Goal: Find specific page/section: Find specific page/section

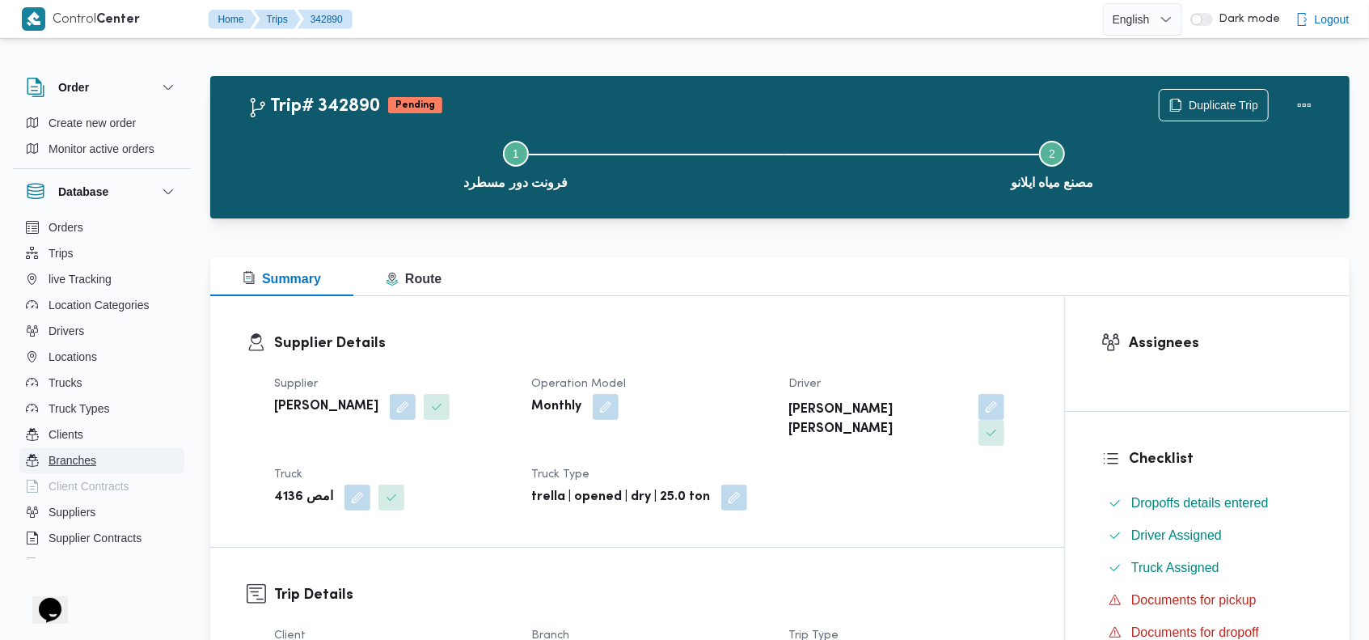
click at [91, 456] on span "Branches" at bounding box center [73, 459] width 48 height 19
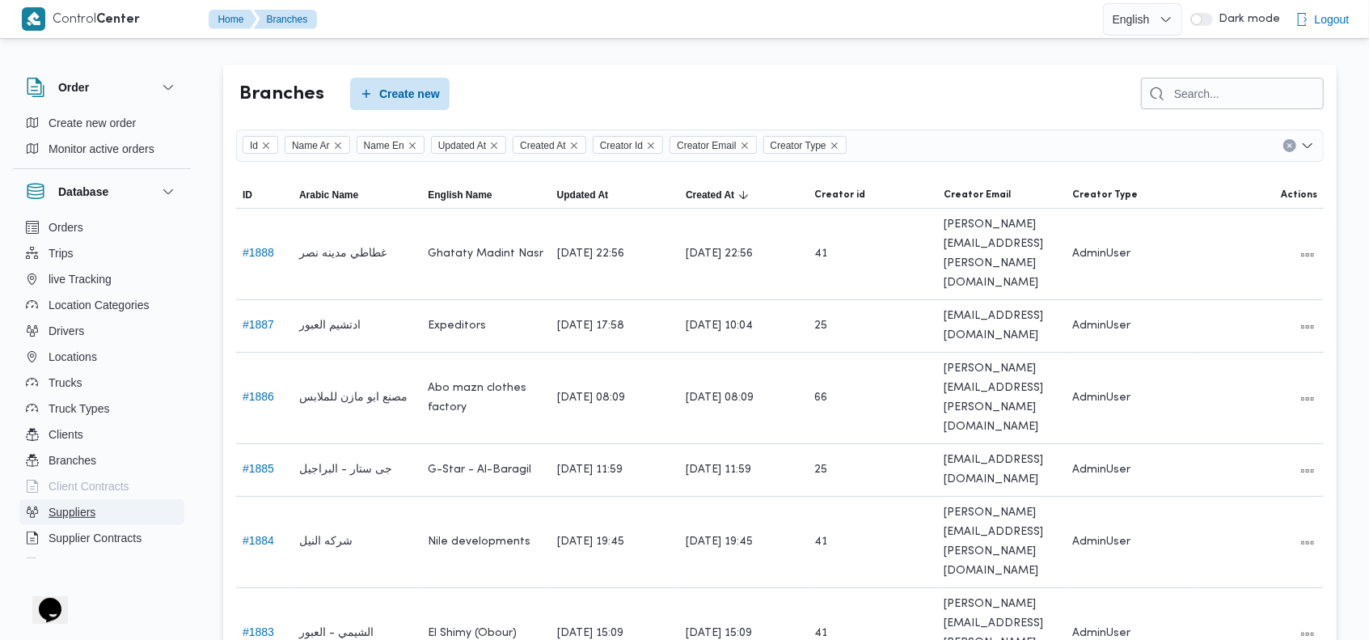
click at [83, 502] on span "Suppliers" at bounding box center [72, 511] width 47 height 19
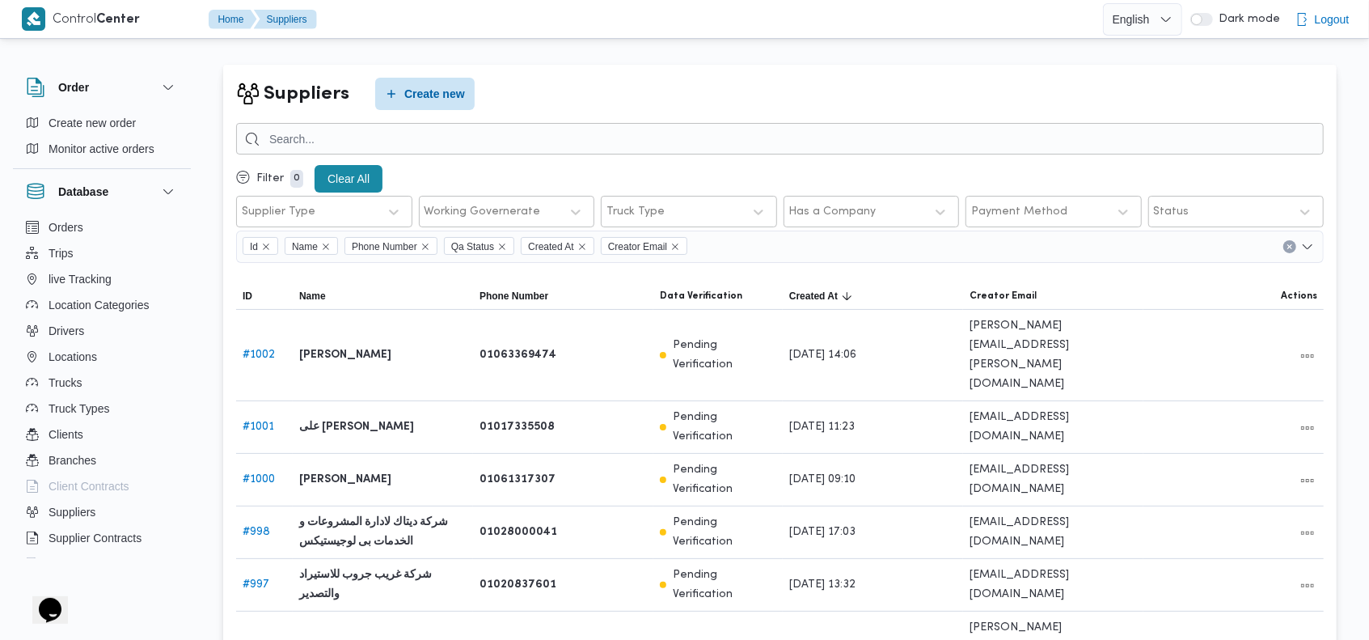
click at [691, 72] on div "Suppliers Create new Filter 0 Clear All Supplier Type Working Governerate Truck…" at bounding box center [780, 512] width 1114 height 894
click at [257, 526] on link "# 998" at bounding box center [256, 531] width 27 height 11
select select "9"
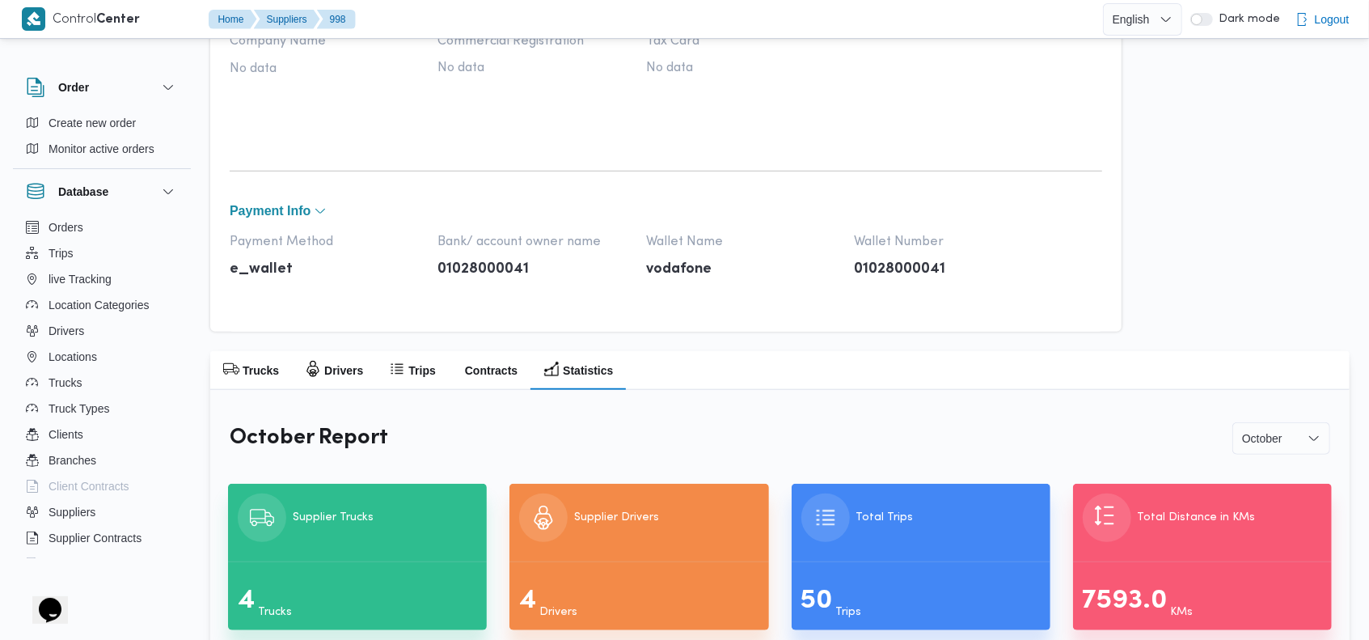
scroll to position [709, 0]
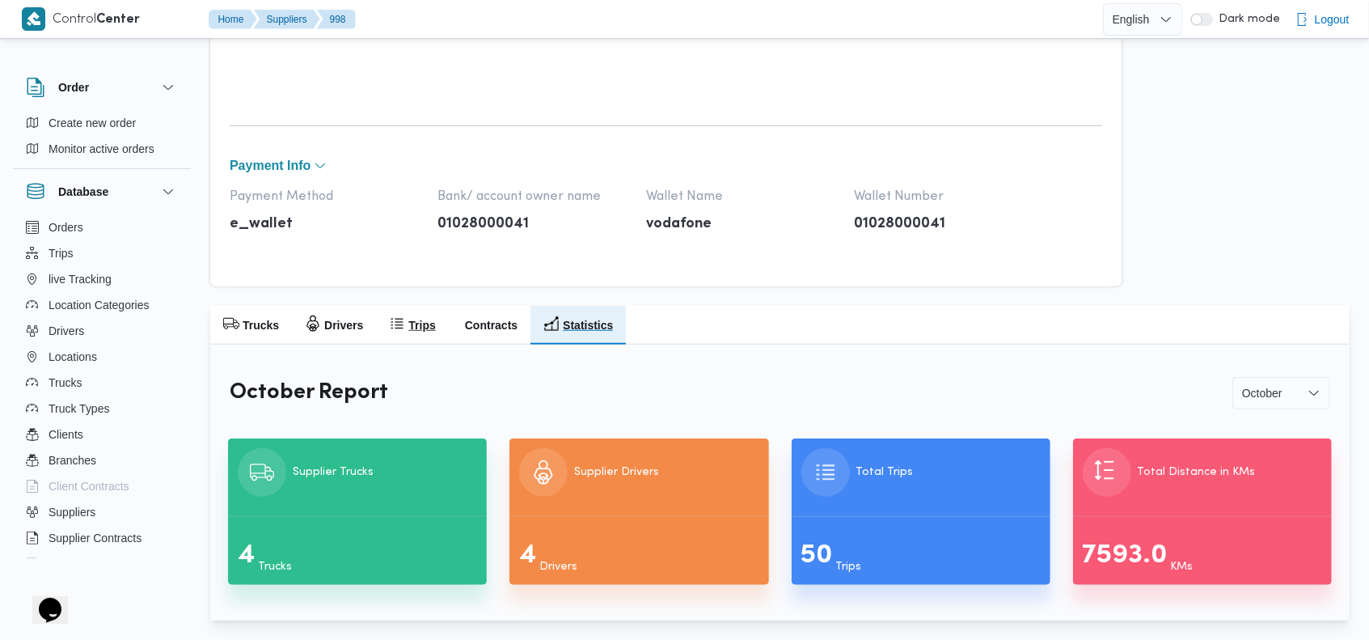
click at [421, 320] on h2 "Trips" at bounding box center [421, 324] width 27 height 19
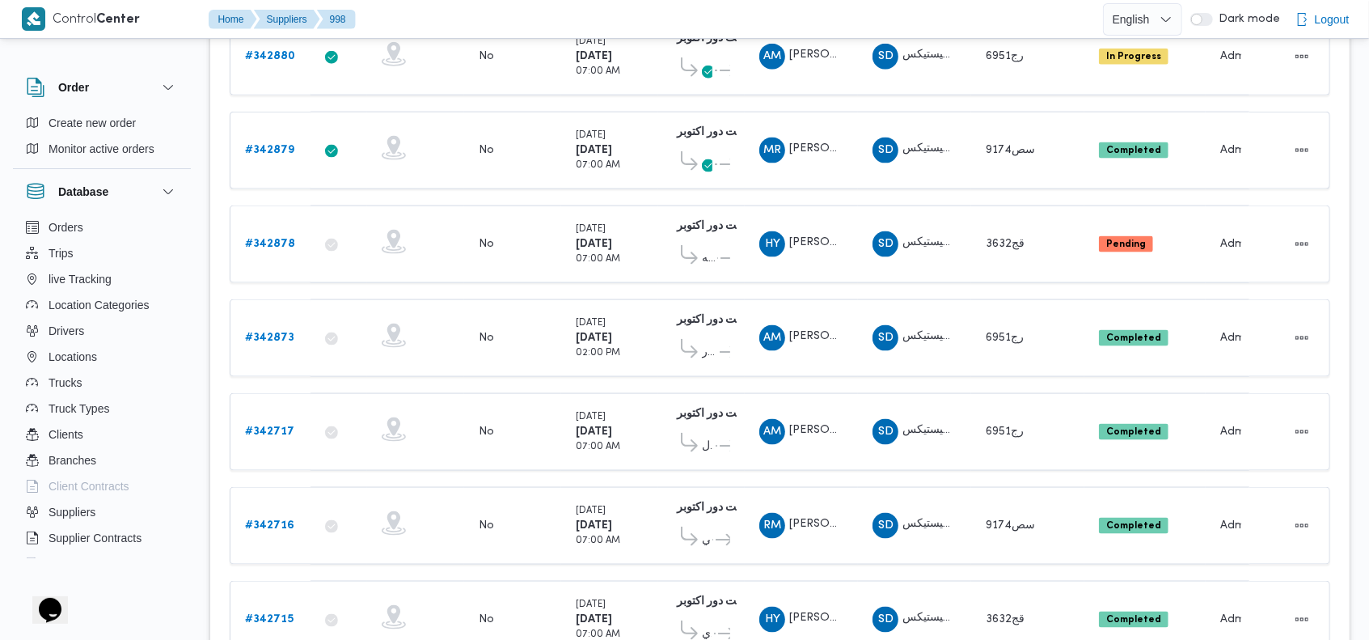
scroll to position [1575, 0]
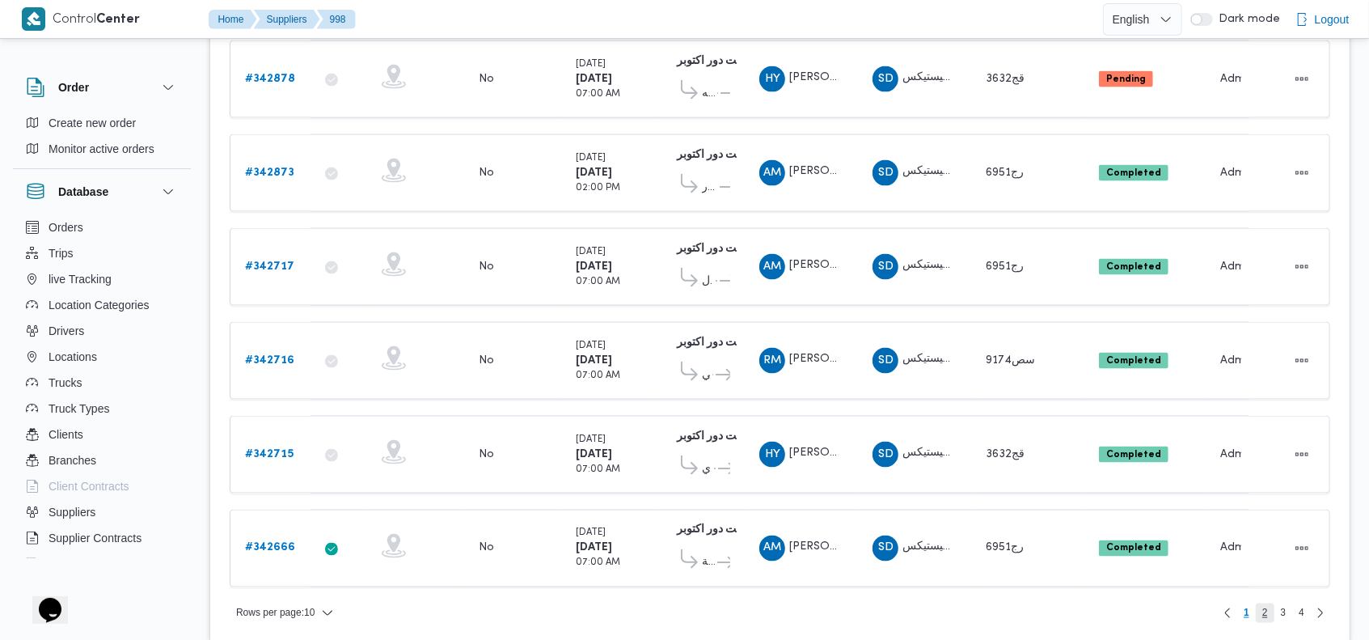
click at [1260, 603] on span "2" at bounding box center [1265, 612] width 19 height 19
click at [1283, 603] on span "3" at bounding box center [1284, 612] width 6 height 19
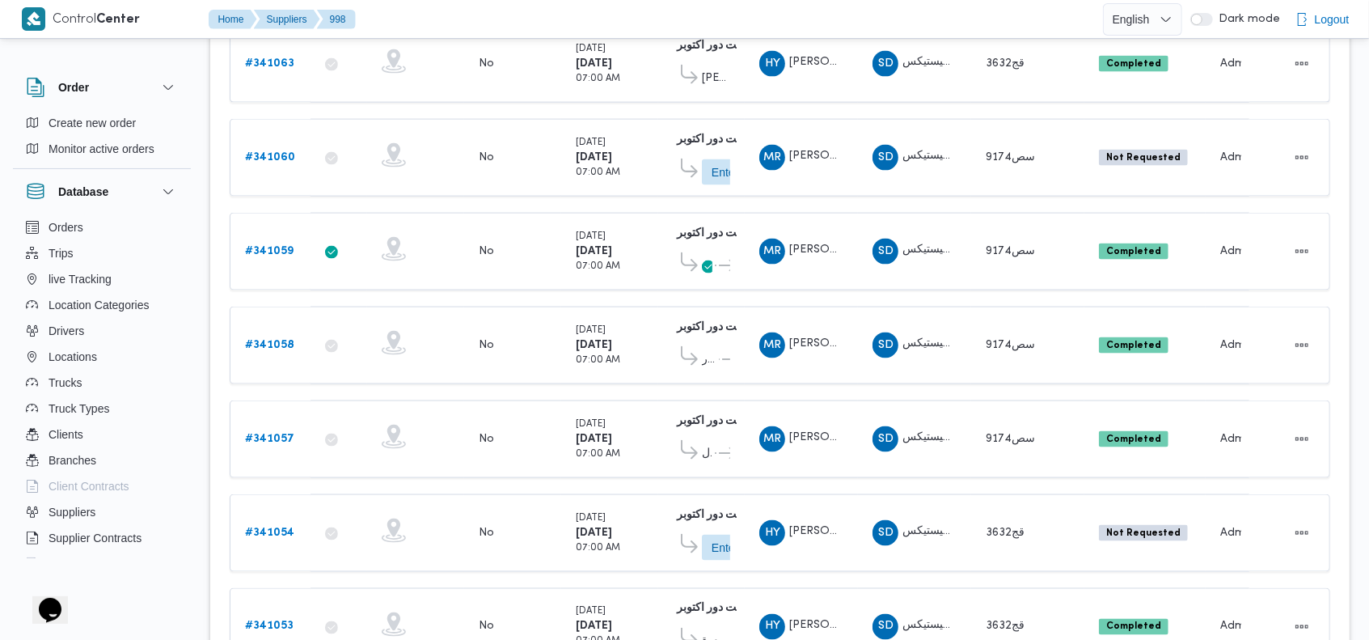
scroll to position [1577, 0]
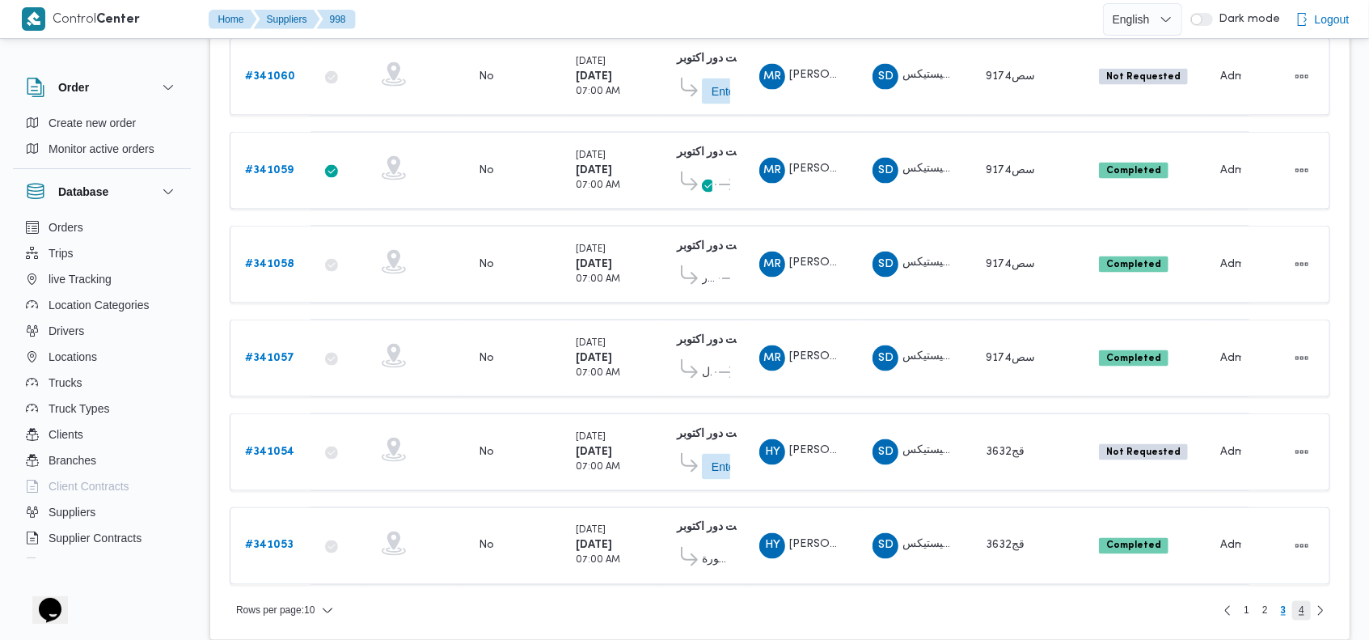
click at [1300, 601] on span "4" at bounding box center [1302, 610] width 6 height 19
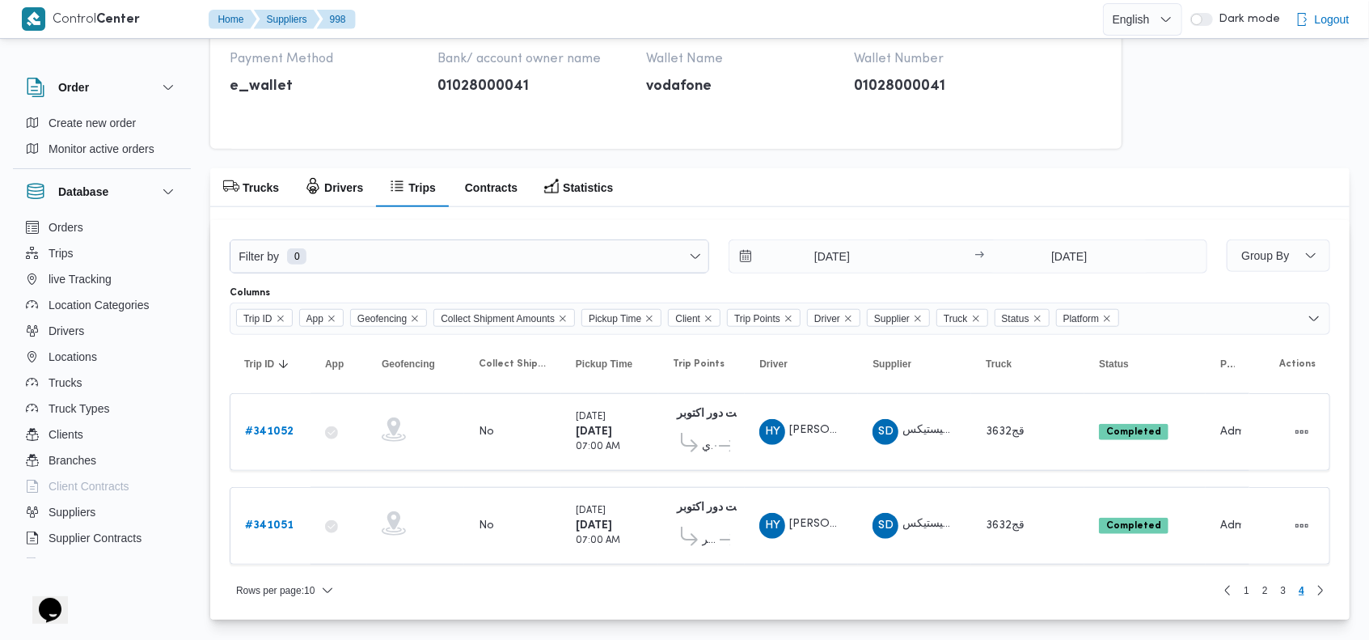
scroll to position [841, 0]
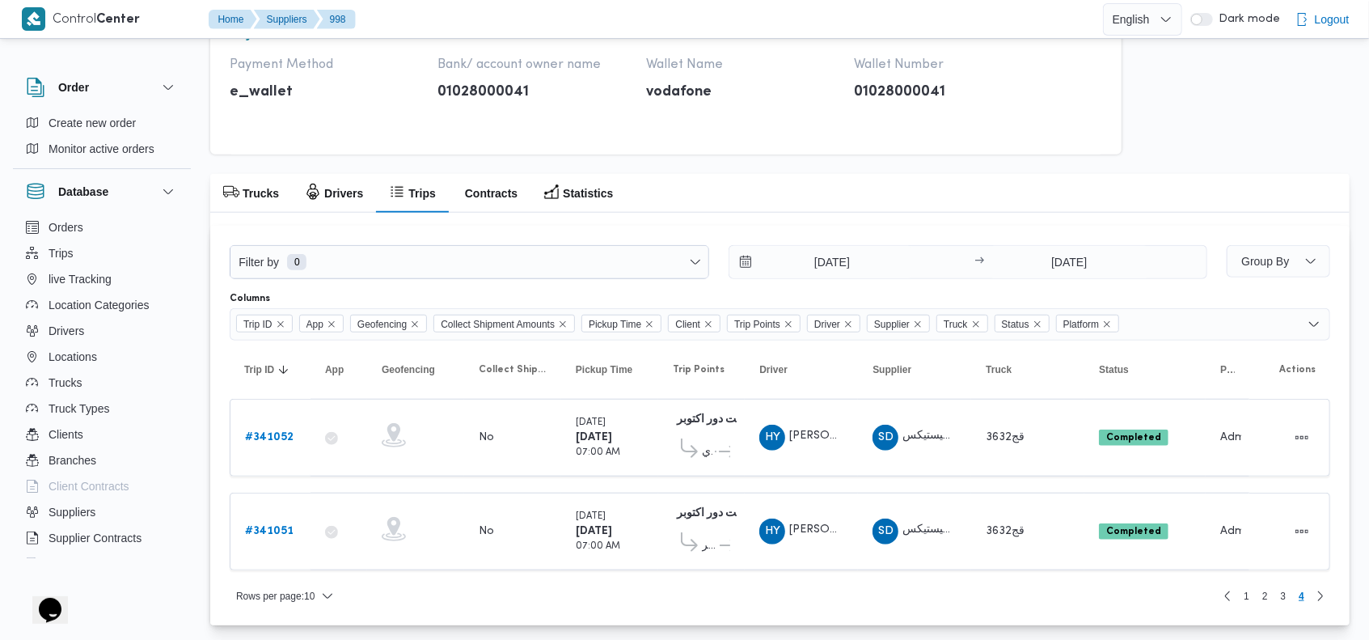
drag, startPoint x: 1368, startPoint y: 566, endPoint x: 1370, endPoint y: 546, distance: 20.4
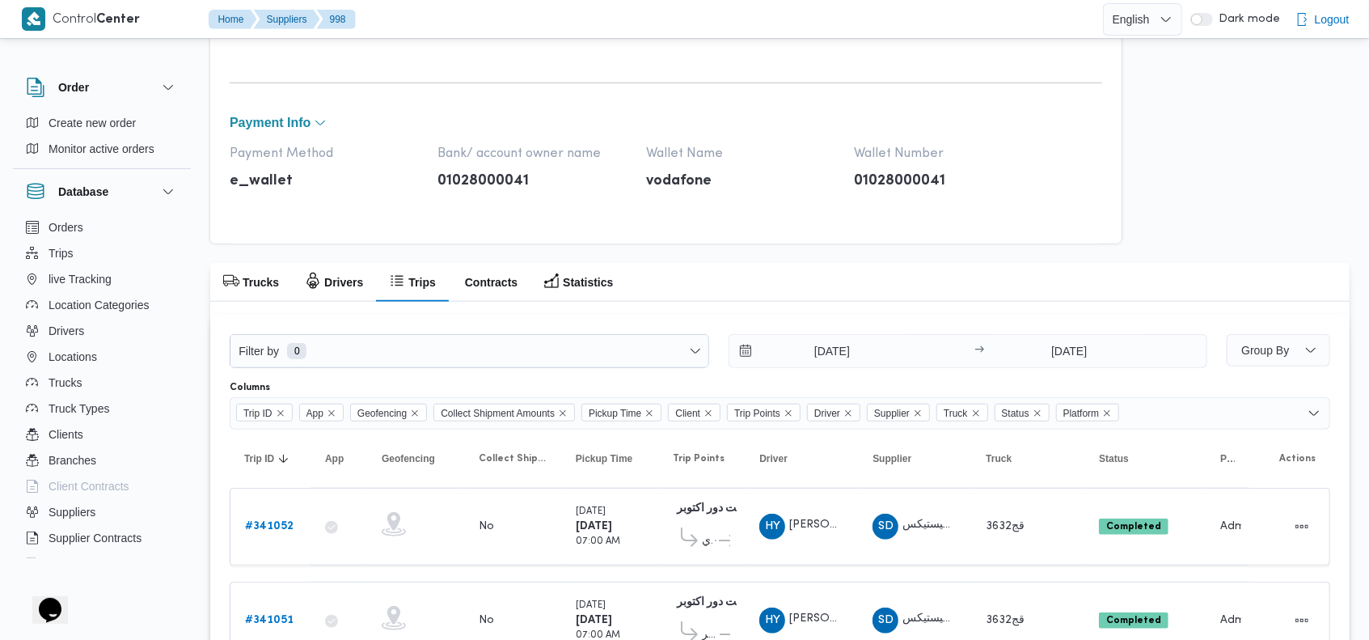
scroll to position [728, 0]
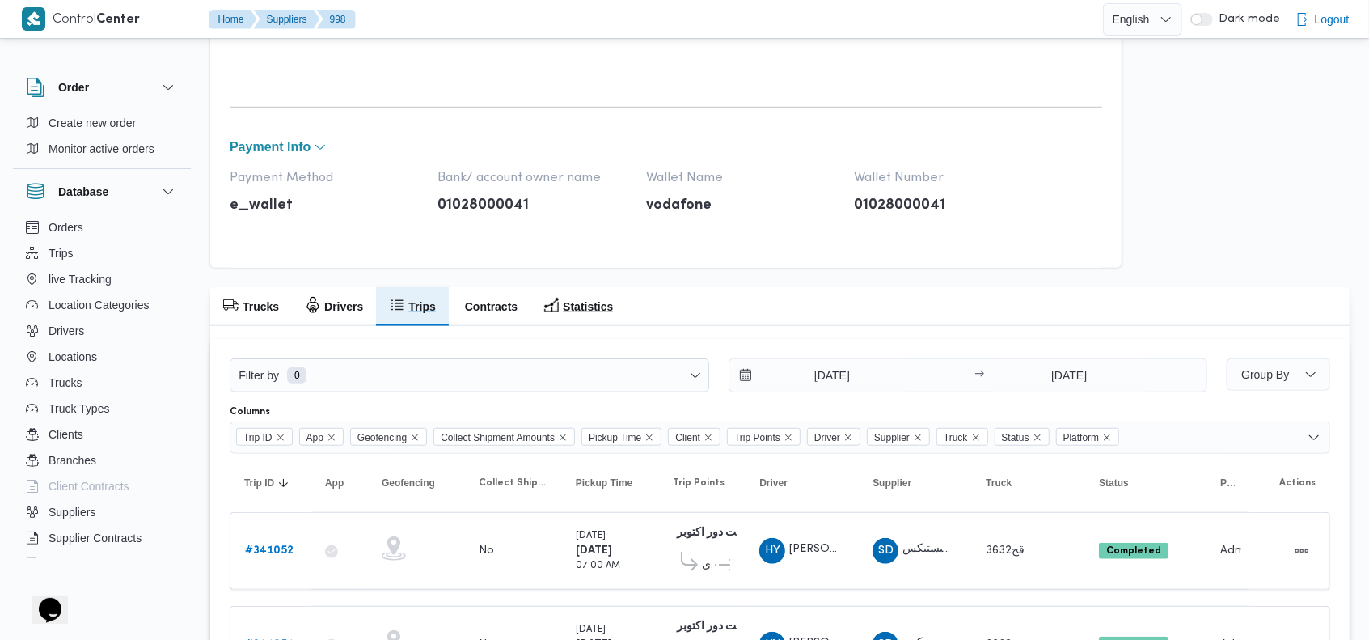
click at [566, 298] on h2 "Statistics" at bounding box center [588, 306] width 50 height 19
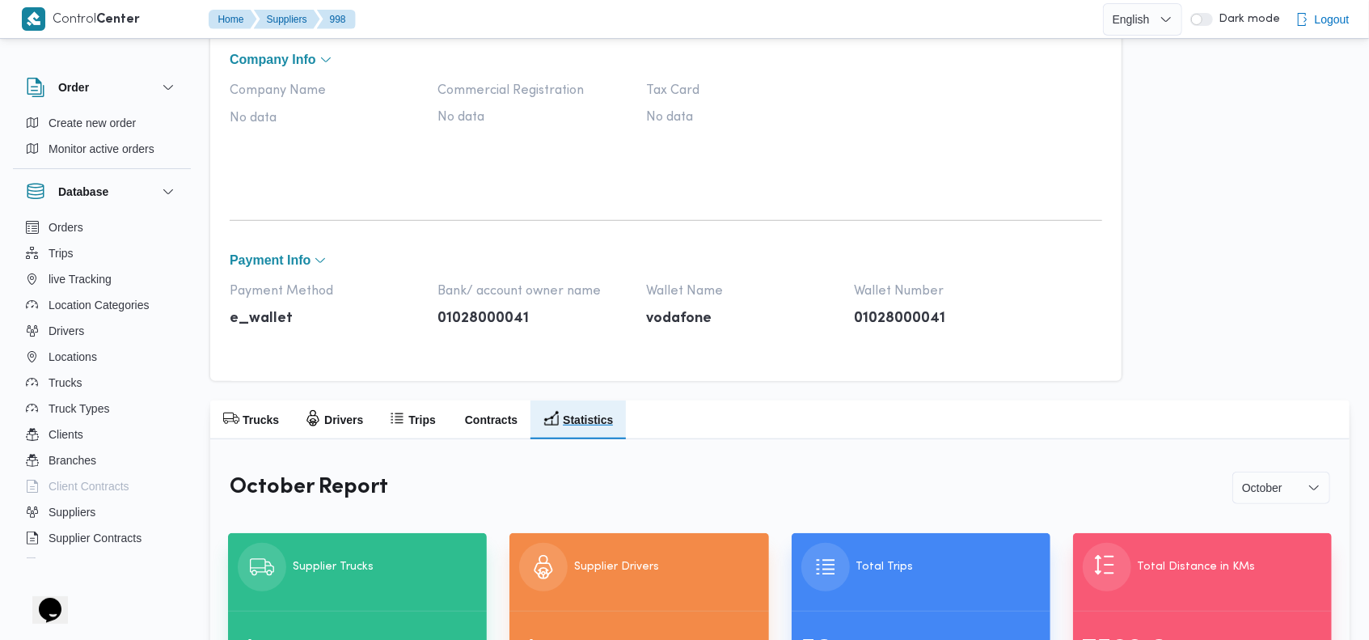
scroll to position [709, 0]
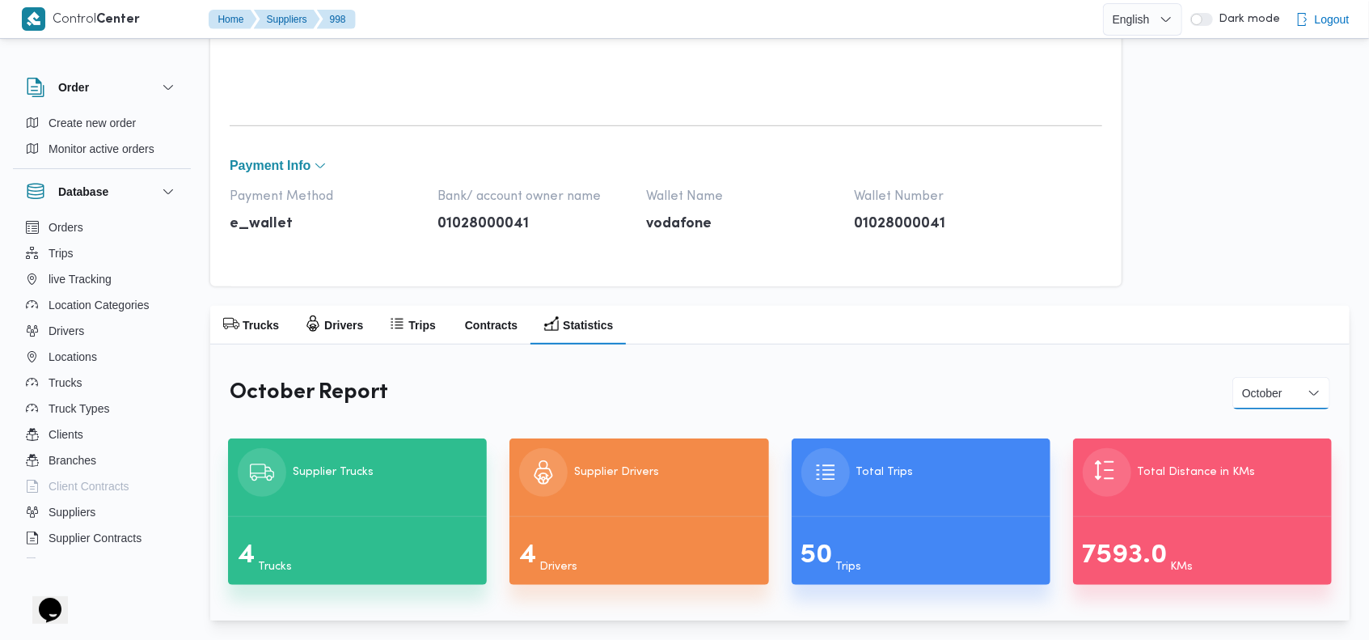
click at [1266, 387] on select "January February March April May June July August September October" at bounding box center [1281, 393] width 98 height 32
click at [1232, 377] on select "January February March April May June July August September October" at bounding box center [1281, 393] width 98 height 32
click at [1064, 368] on div at bounding box center [780, 363] width 1114 height 13
click at [1272, 385] on select "January February March April May June July August September October" at bounding box center [1281, 393] width 98 height 32
click at [1232, 377] on select "January February March April May June July August September October" at bounding box center [1281, 393] width 98 height 32
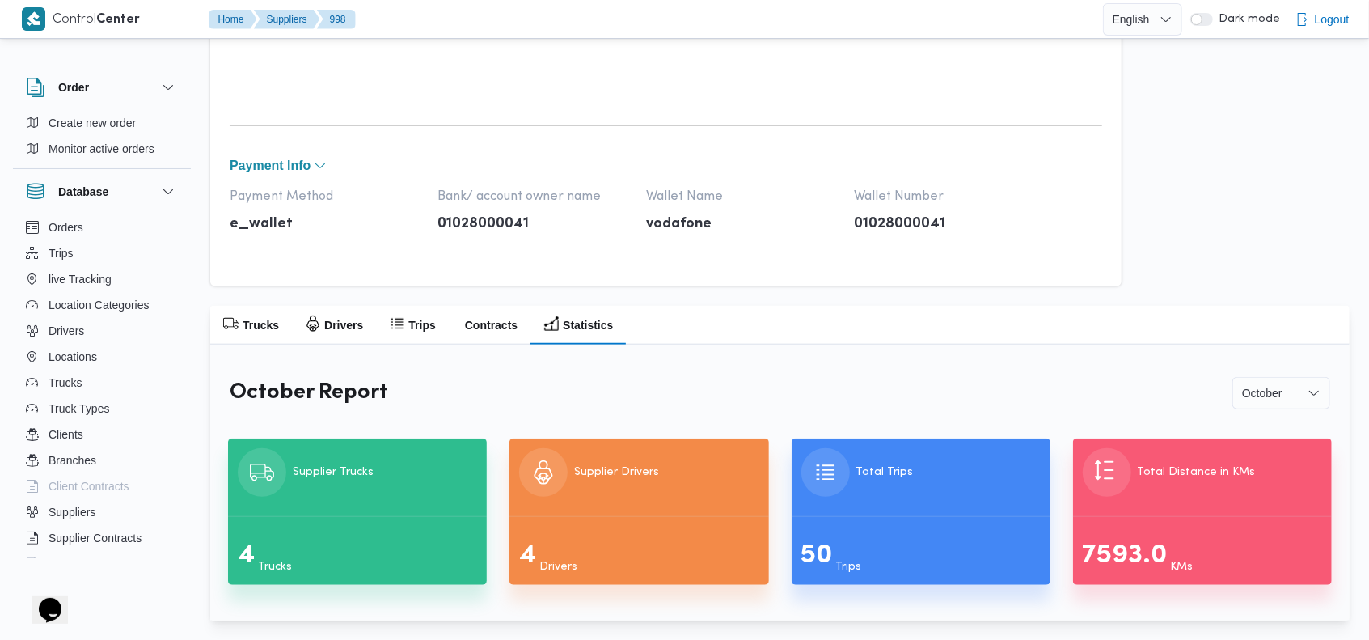
click at [975, 378] on div "October Report January February March April May June July August September Octo…" at bounding box center [780, 392] width 1114 height 45
click at [1287, 391] on select "January February March April May June July August September October" at bounding box center [1281, 393] width 98 height 32
click at [1232, 377] on select "January February March April May June July August September October" at bounding box center [1281, 393] width 98 height 32
click at [1288, 391] on select "January February March April May June July August September October" at bounding box center [1281, 393] width 98 height 32
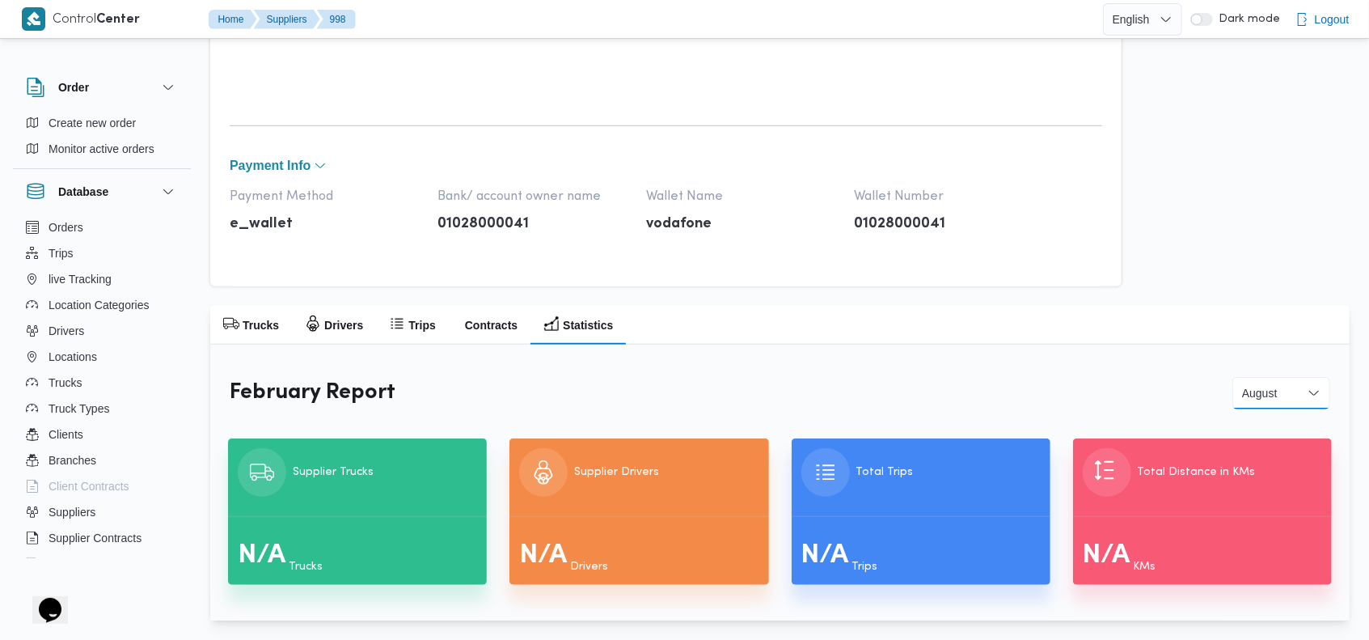
click at [1232, 377] on select "January February March April May June July August September October" at bounding box center [1281, 393] width 98 height 32
click at [1271, 389] on select "January February March April May June July August September October" at bounding box center [1281, 393] width 98 height 32
click at [1232, 377] on select "January February March April May June July August September October" at bounding box center [1281, 393] width 98 height 32
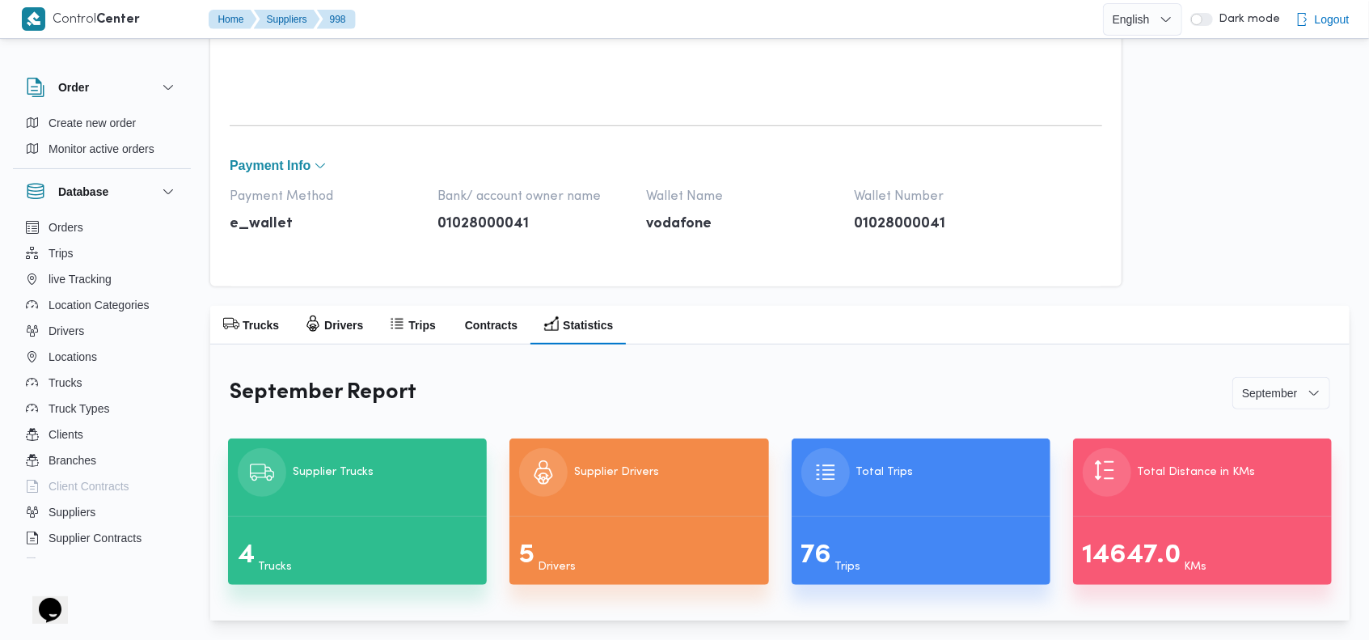
click at [1017, 372] on div "September Report January February March April May June July August September Oc…" at bounding box center [780, 392] width 1114 height 45
click at [1282, 387] on select "January February March April May June July August September October" at bounding box center [1281, 393] width 98 height 32
select select "9"
click at [1232, 377] on select "January February March April May June July August September October" at bounding box center [1281, 393] width 98 height 32
click at [966, 370] on div "October Report January February March April May June July August September Octo…" at bounding box center [780, 392] width 1114 height 45
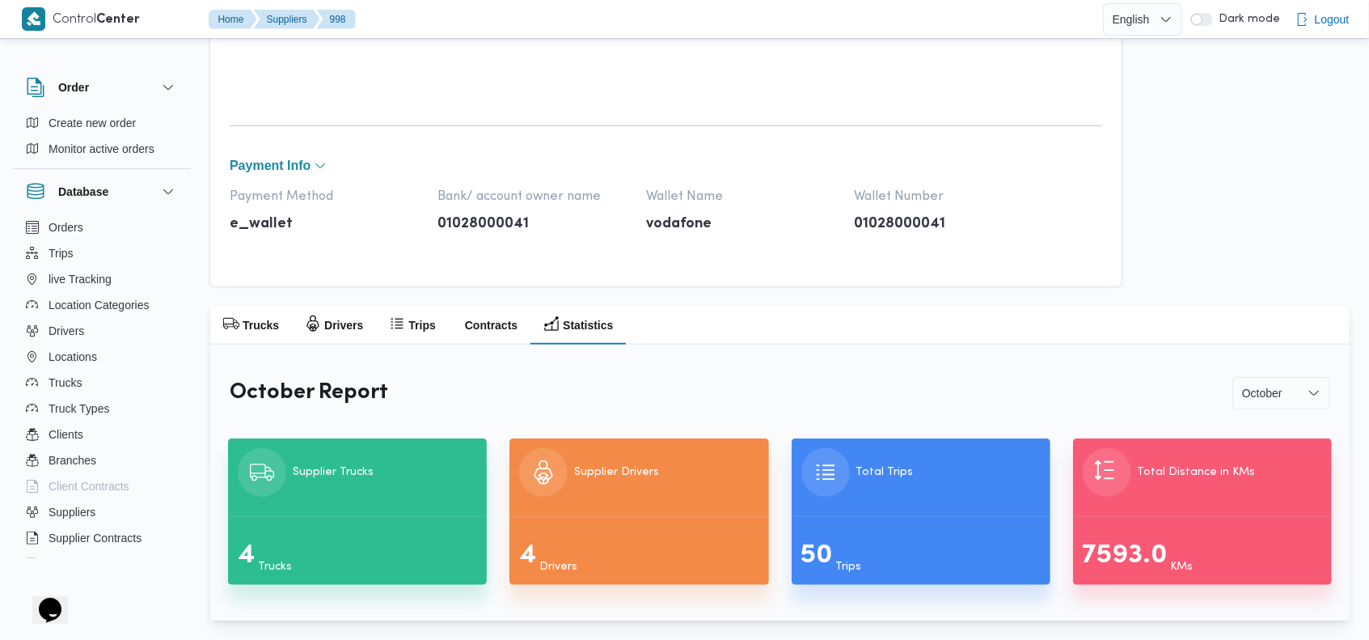
click at [904, 341] on div "Trucks Drivers Trips Contracts Statistics" at bounding box center [779, 325] width 1139 height 39
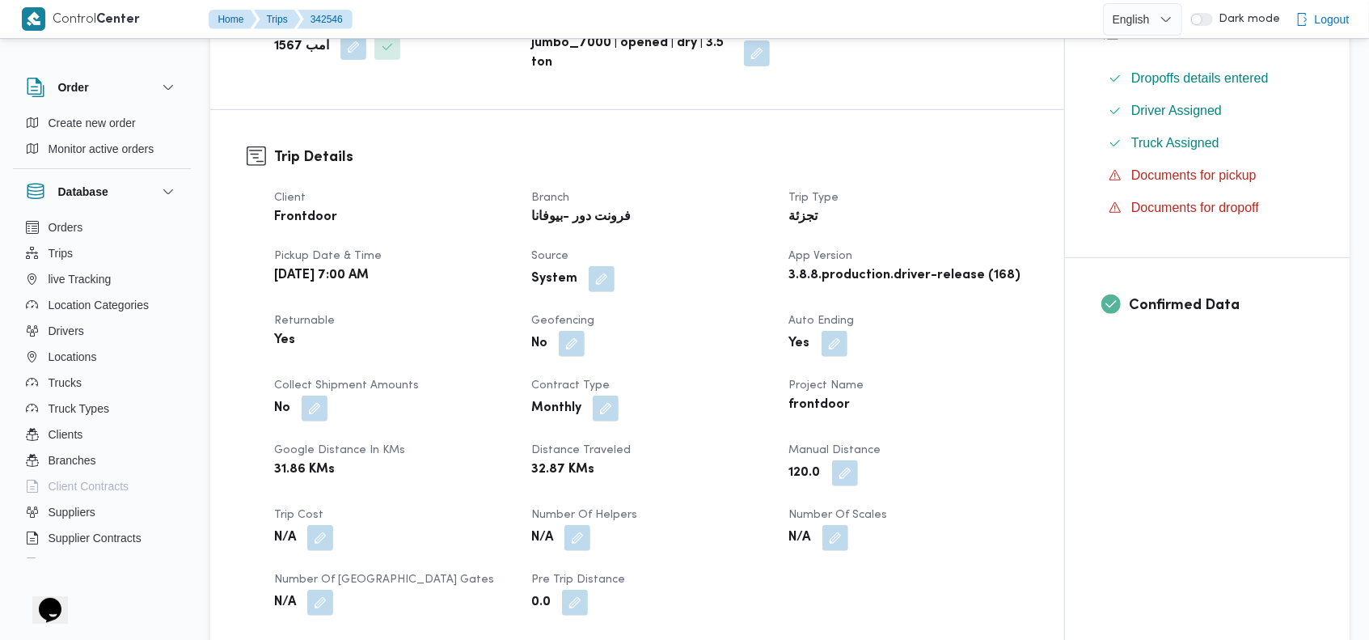
scroll to position [431, 0]
